Goal: Task Accomplishment & Management: Manage account settings

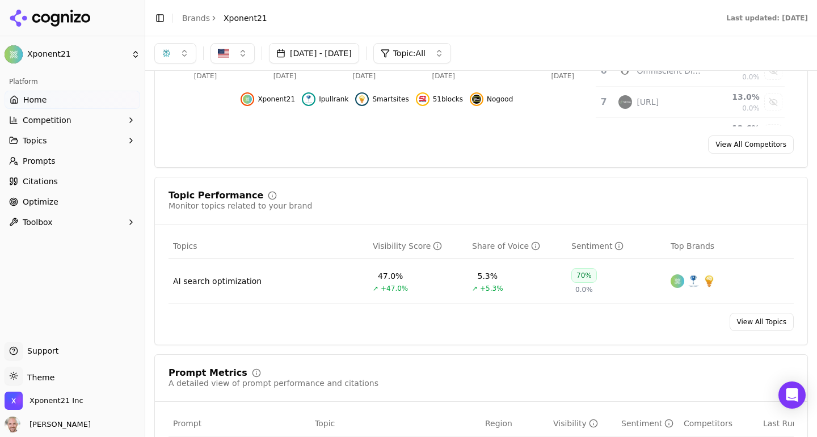
scroll to position [52, 0]
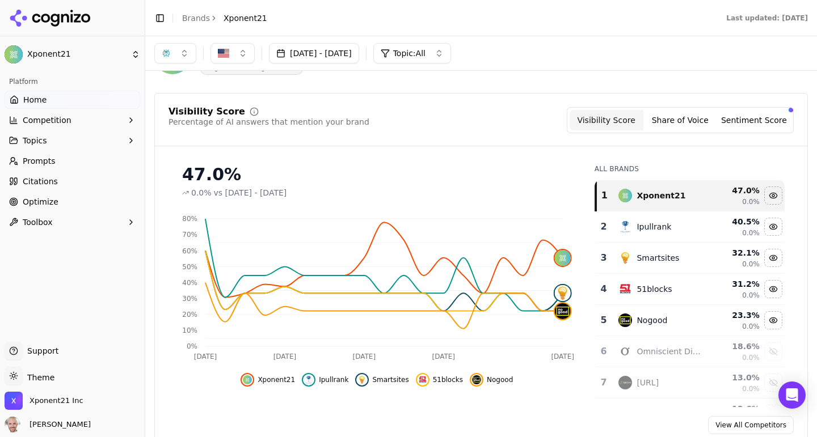
click at [77, 145] on button "Topics" at bounding box center [73, 141] width 136 height 18
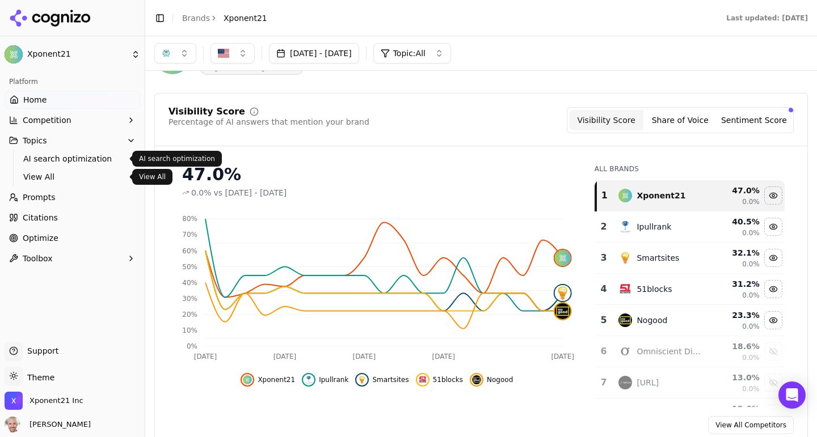
click at [47, 202] on span "Prompts" at bounding box center [39, 197] width 33 height 11
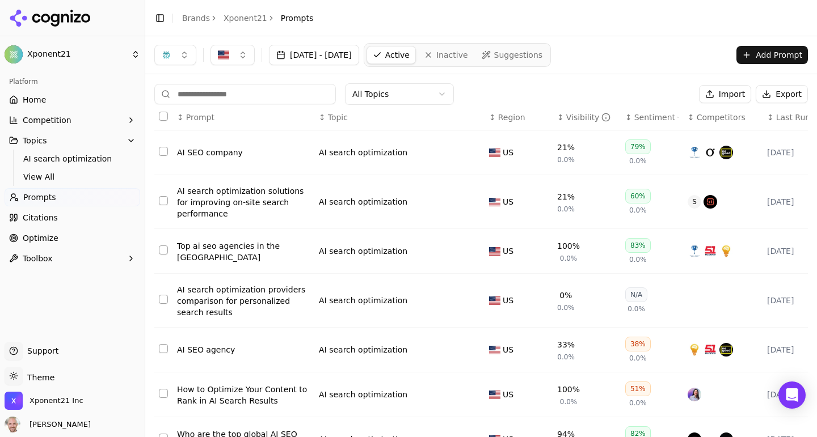
click at [582, 109] on th "↕ Visibility" at bounding box center [586, 118] width 68 height 26
click at [580, 117] on div "Visibility" at bounding box center [588, 117] width 45 height 11
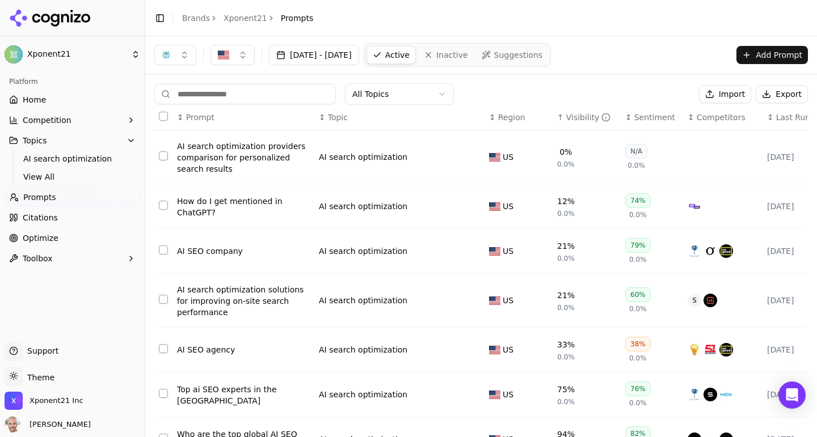
click at [230, 157] on div "AI search optimization providers comparison for personalized search results" at bounding box center [243, 158] width 133 height 34
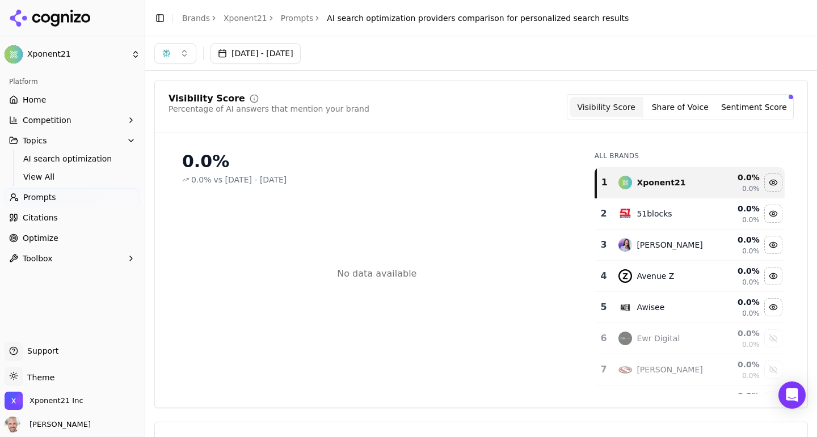
click at [31, 195] on span "Prompts" at bounding box center [39, 197] width 33 height 11
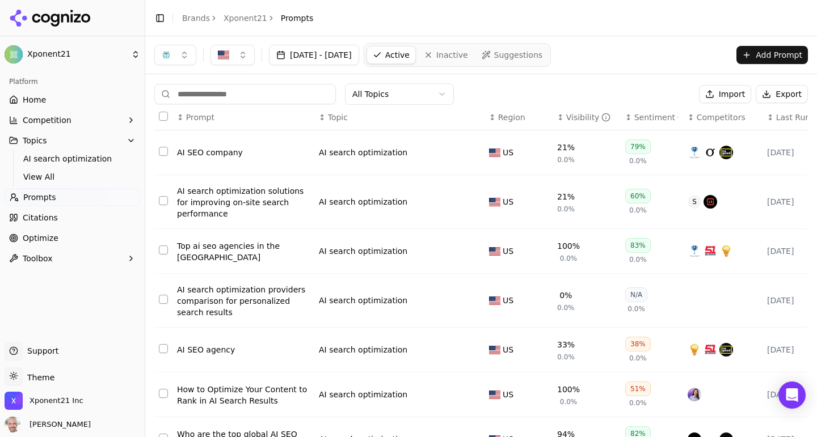
click at [575, 113] on div "Visibility" at bounding box center [588, 117] width 45 height 11
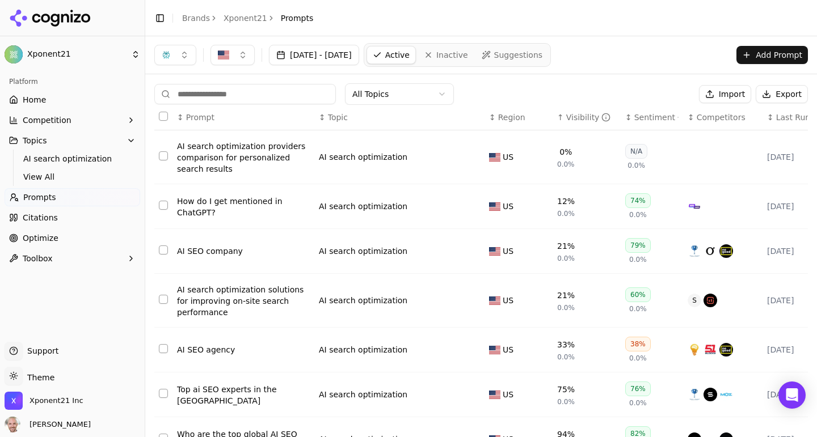
click at [163, 158] on button "Select row 4" at bounding box center [163, 155] width 9 height 9
click at [644, 91] on button "Deactivate ( 1 )" at bounding box center [652, 94] width 83 height 18
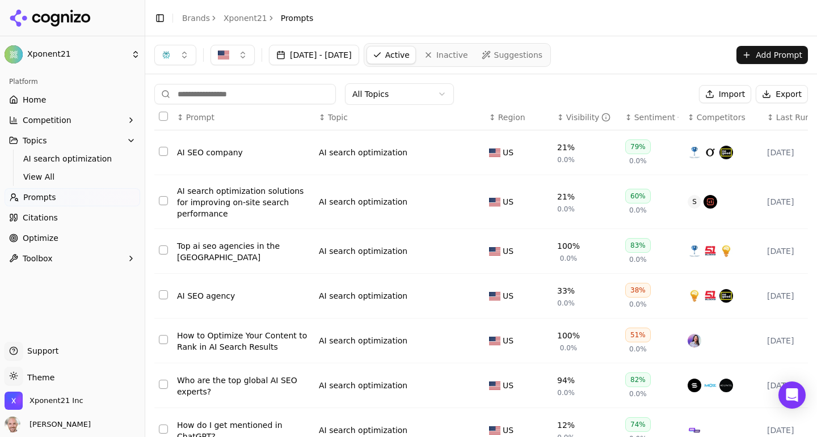
click at [43, 105] on link "Home" at bounding box center [73, 100] width 136 height 18
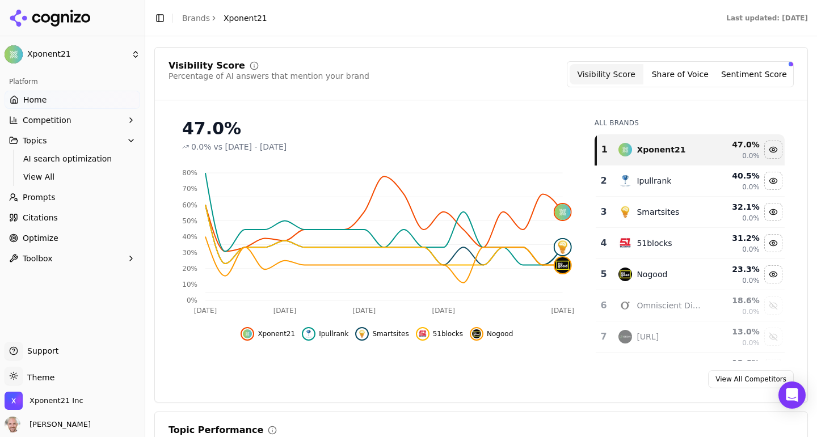
scroll to position [98, 0]
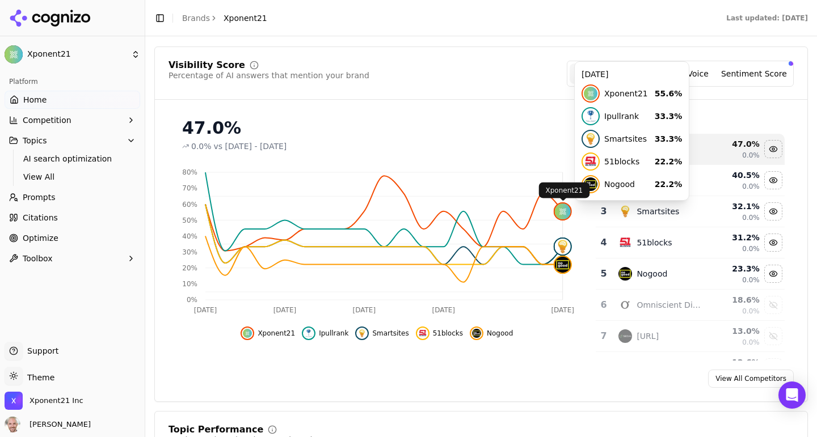
click img
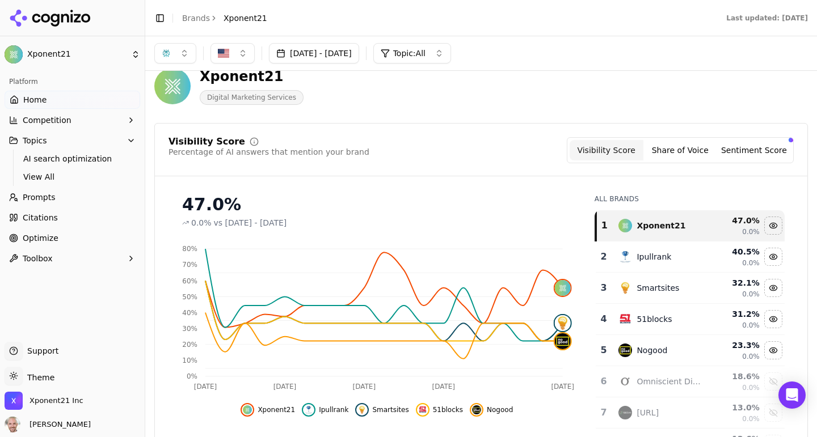
scroll to position [0, 0]
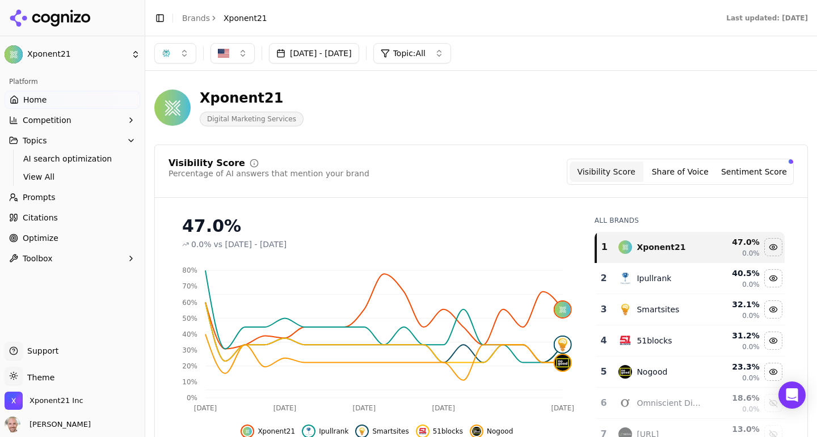
click at [182, 54] on button "button" at bounding box center [175, 53] width 42 height 20
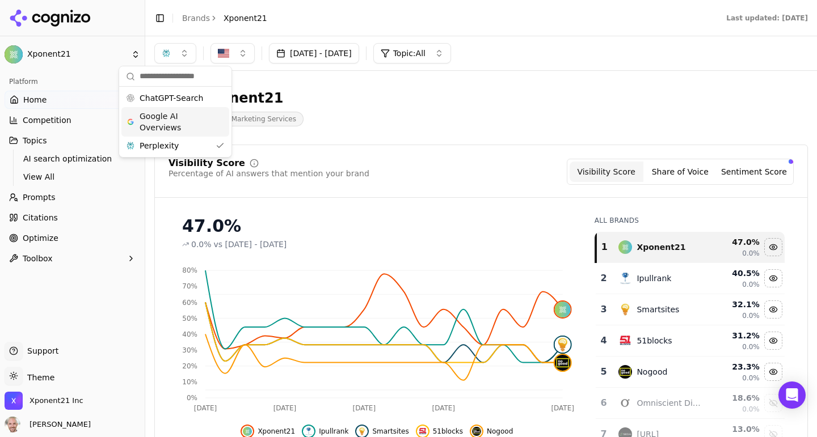
click at [168, 115] on span "Google AI Overviews" at bounding box center [175, 122] width 71 height 23
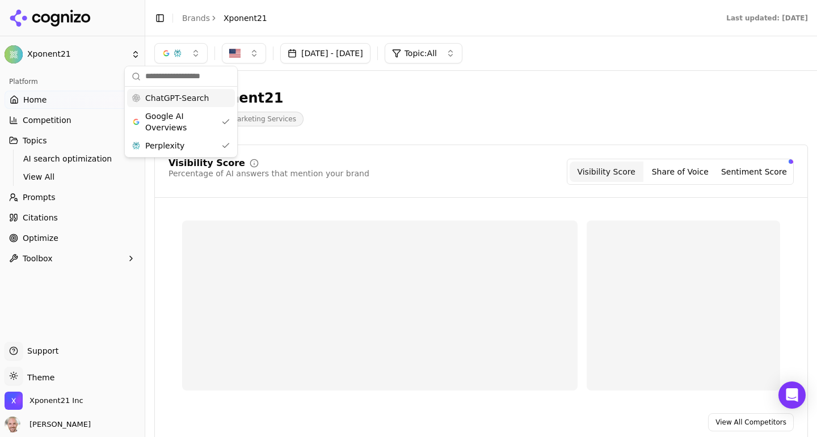
click at [166, 100] on span "ChatGPT-Search" at bounding box center [177, 97] width 64 height 11
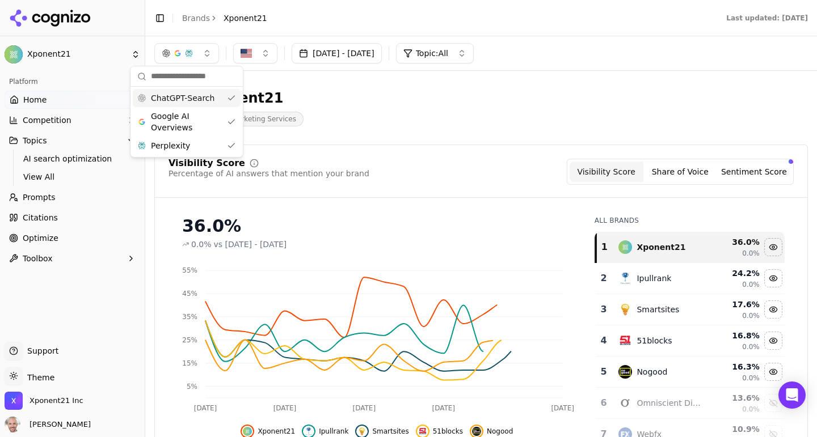
click at [453, 151] on div "Visibility Score Percentage of AI answers that mention your brand Visibility Sc…" at bounding box center [480, 323] width 653 height 356
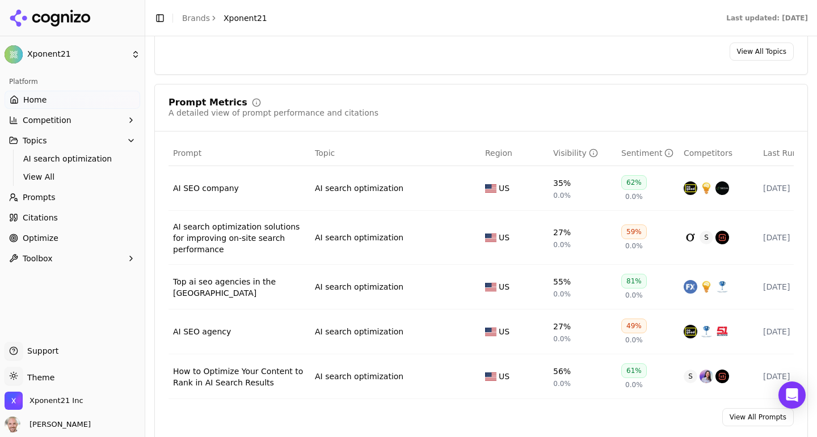
scroll to position [605, 0]
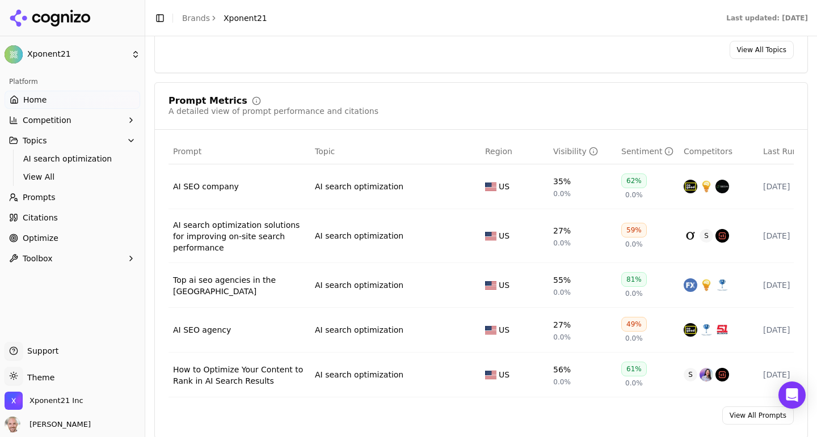
click at [557, 154] on div "Visibility" at bounding box center [575, 151] width 45 height 11
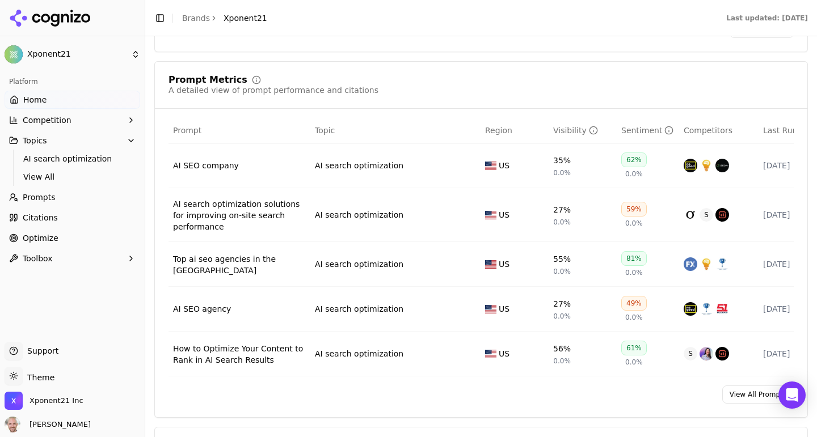
scroll to position [627, 0]
click at [41, 178] on span "View All" at bounding box center [72, 176] width 99 height 11
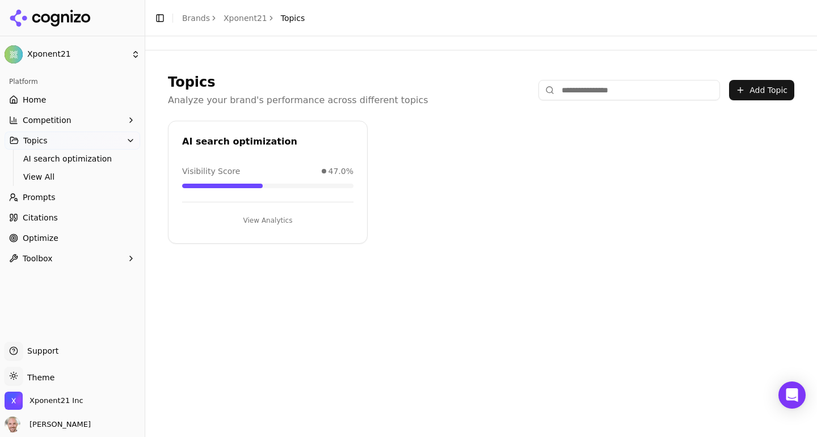
click at [39, 199] on span "Prompts" at bounding box center [39, 197] width 33 height 11
